Goal: Information Seeking & Learning: Learn about a topic

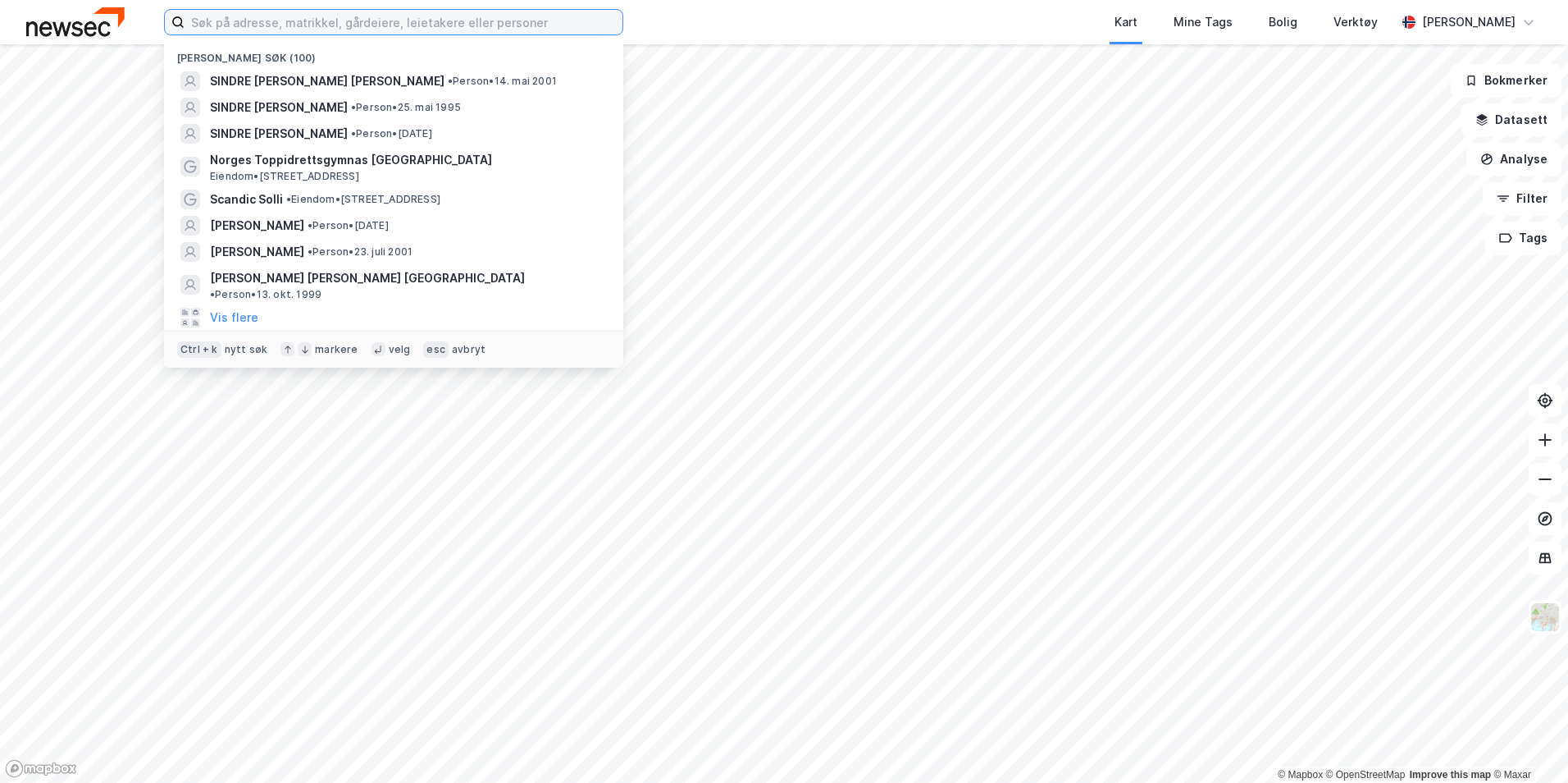
paste input "[PERSON_NAME] Venstad"
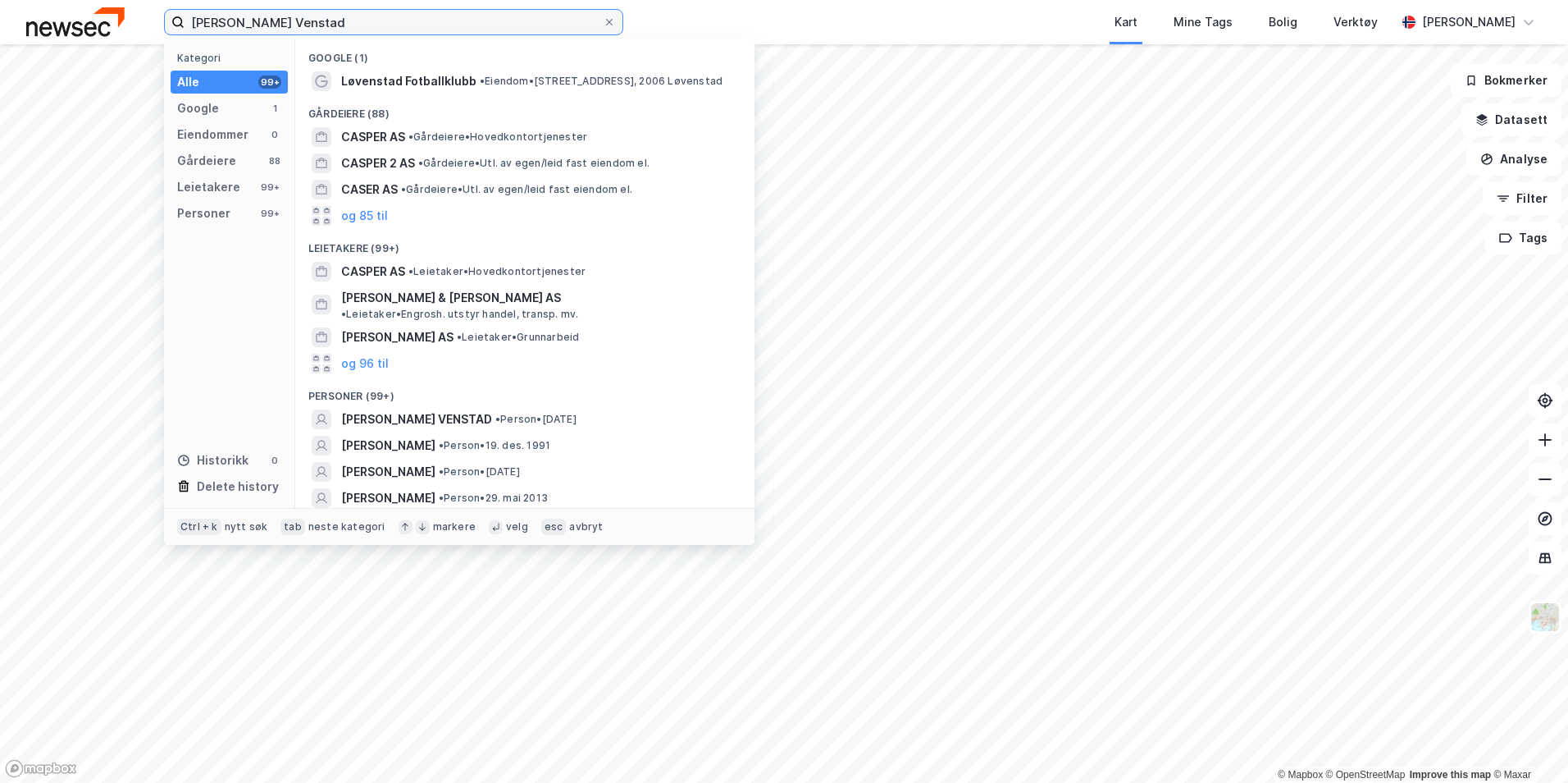
type input "[PERSON_NAME] Venstad"
click at [413, 79] on span "Løvenstad Fotballklubb" at bounding box center [409, 81] width 135 height 20
drag, startPoint x: 341, startPoint y: 26, endPoint x: 163, endPoint y: 21, distance: 178.1
click at [163, 21] on div "[PERSON_NAME] Venstad Kategori Alle 99+ Google 1 Eiendommer 0 Gårdeiere 88 Leie…" at bounding box center [784, 22] width 1568 height 44
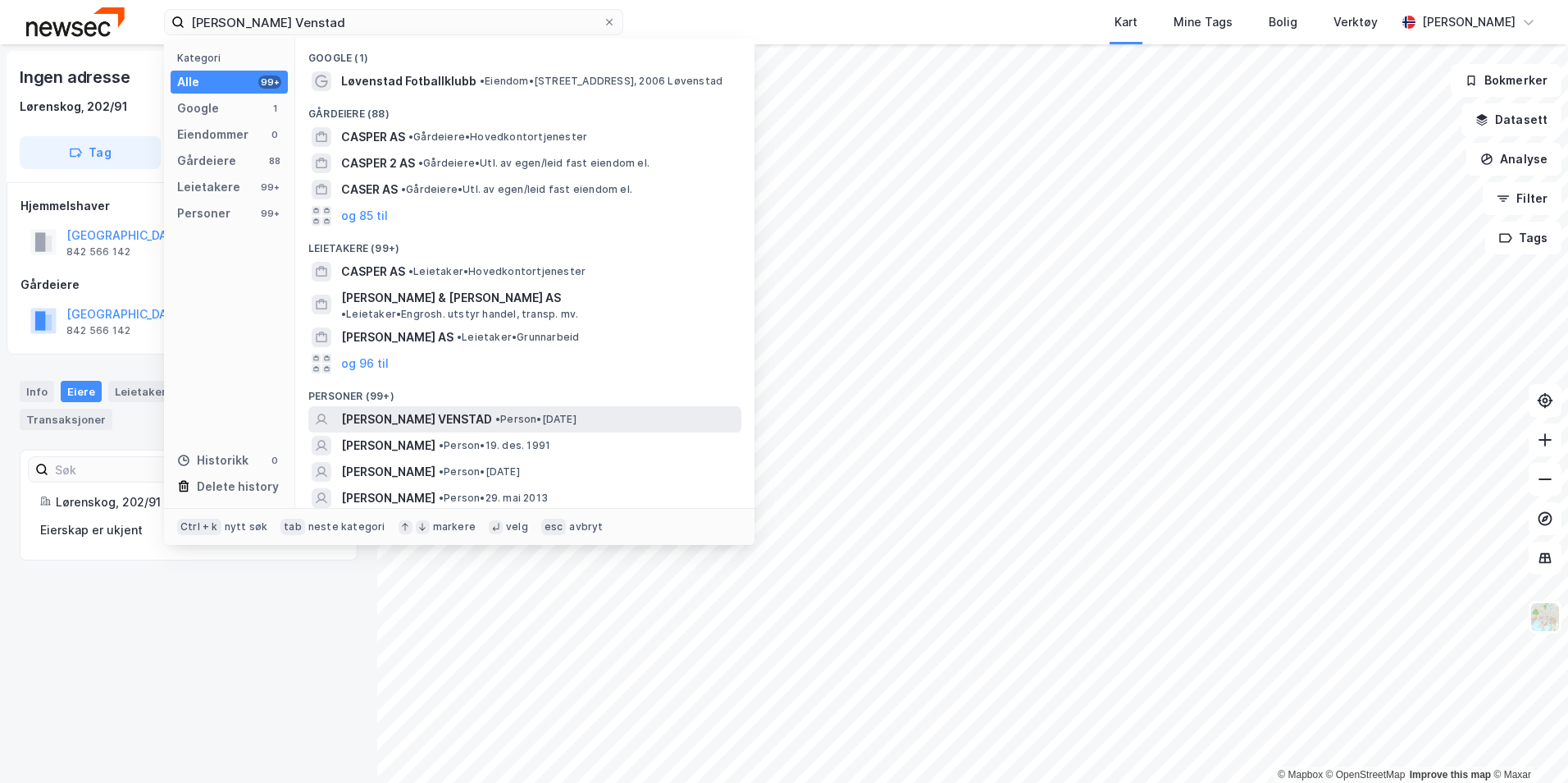
click at [477, 406] on div "[PERSON_NAME] VENSTAD • Person • [DATE]" at bounding box center [524, 418] width 433 height 26
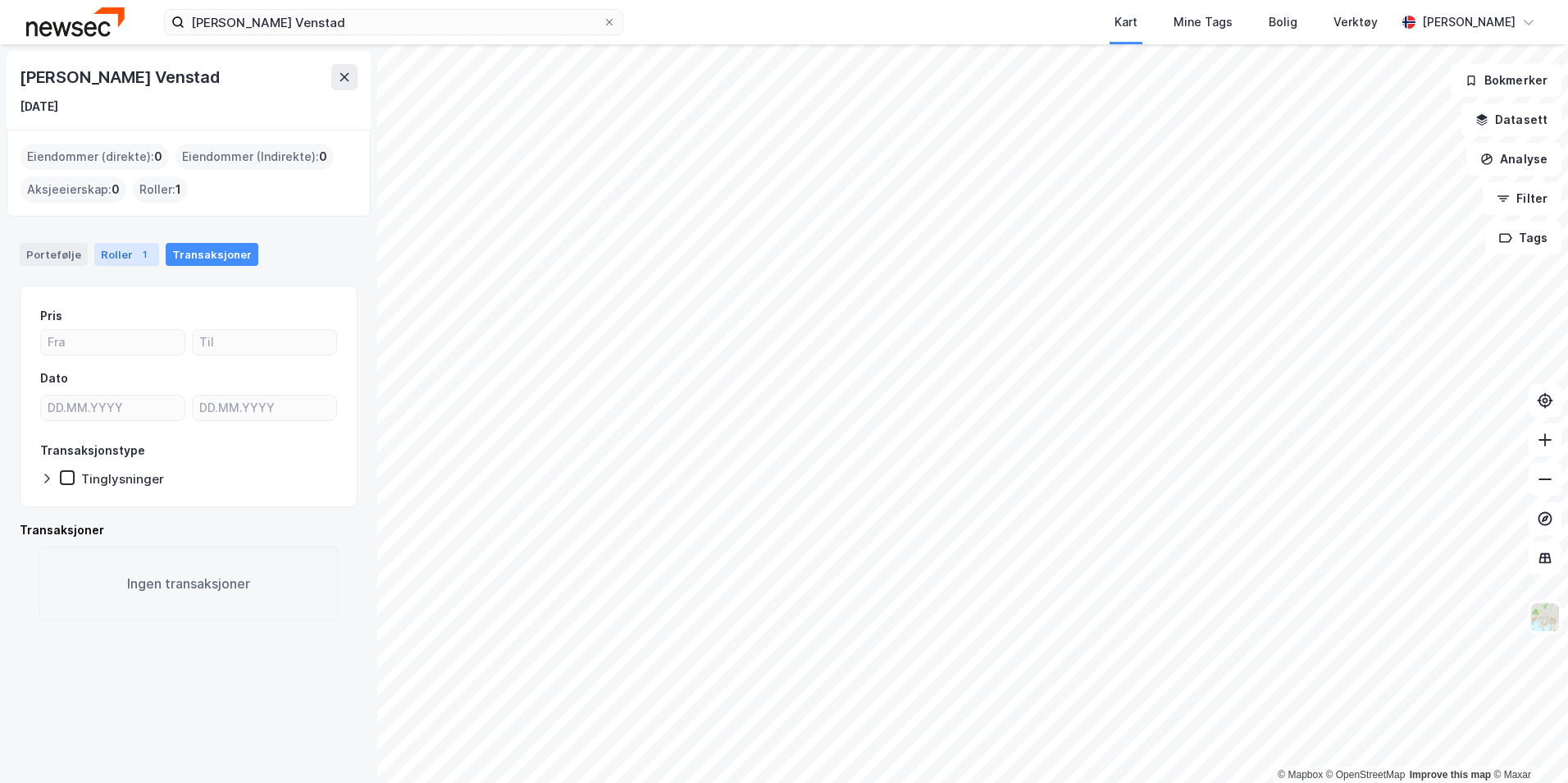
click at [125, 253] on div "Roller 1" at bounding box center [127, 254] width 65 height 23
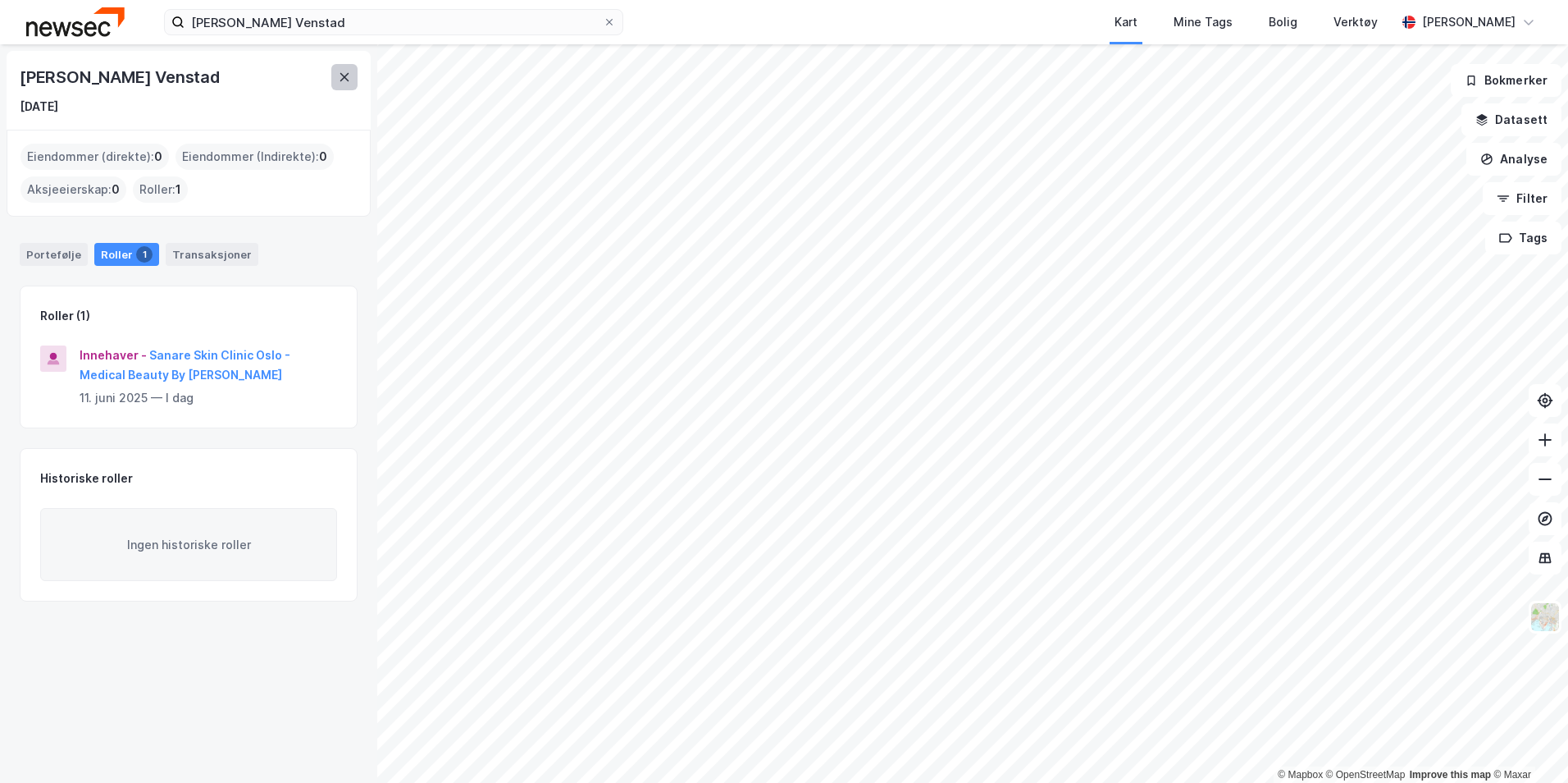
drag, startPoint x: 164, startPoint y: 354, endPoint x: 348, endPoint y: 82, distance: 328.4
click at [348, 82] on icon at bounding box center [344, 78] width 13 height 13
